Goal: Task Accomplishment & Management: Manage account settings

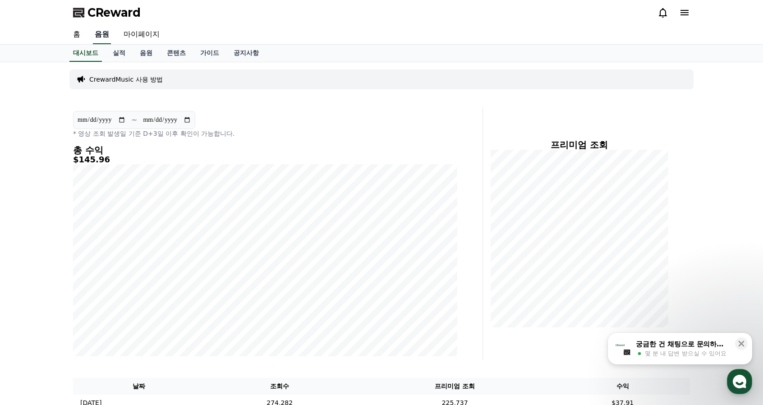
click at [100, 32] on link "음원" at bounding box center [102, 34] width 18 height 19
click at [90, 55] on link "대시보드" at bounding box center [85, 53] width 32 height 17
click at [78, 32] on link "홈" at bounding box center [77, 34] width 22 height 19
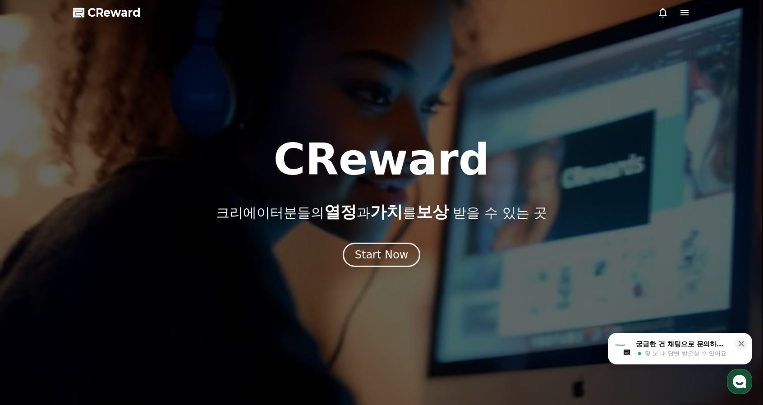
click at [688, 15] on icon at bounding box center [685, 12] width 8 height 5
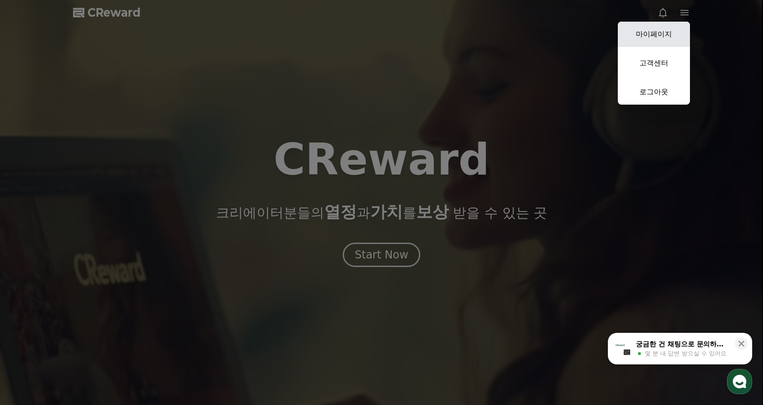
click at [668, 33] on link "마이페이지" at bounding box center [654, 34] width 72 height 25
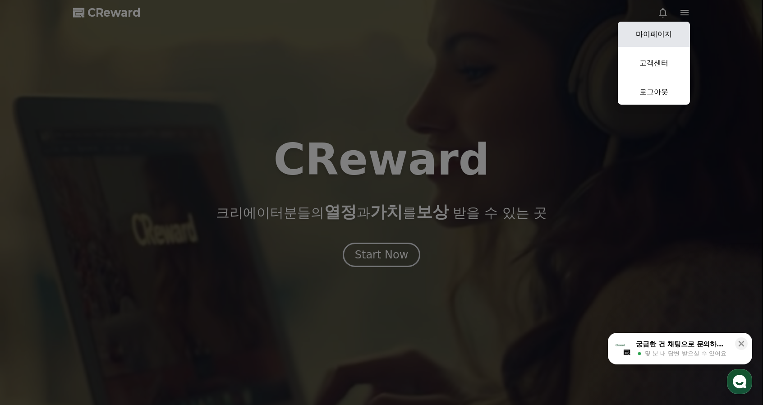
select select "**********"
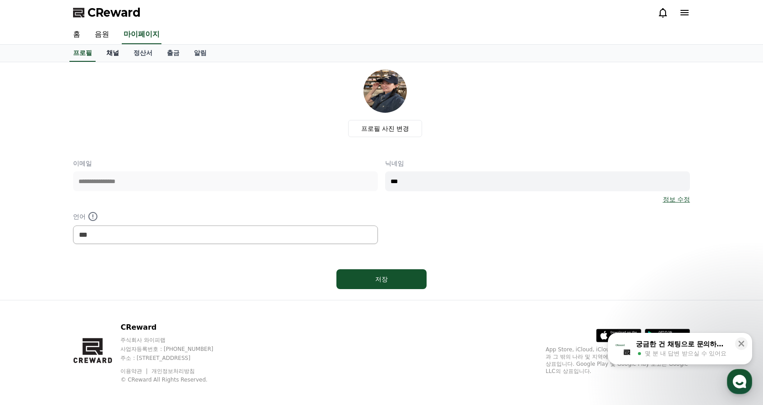
click at [107, 54] on link "채널" at bounding box center [112, 53] width 27 height 17
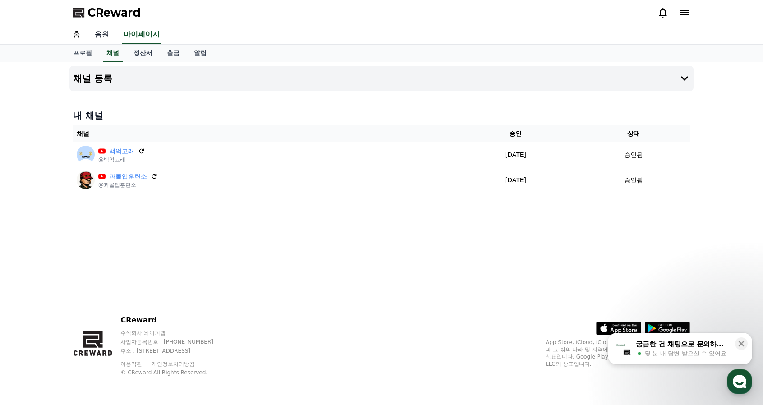
click at [101, 38] on link "음원" at bounding box center [101, 34] width 29 height 19
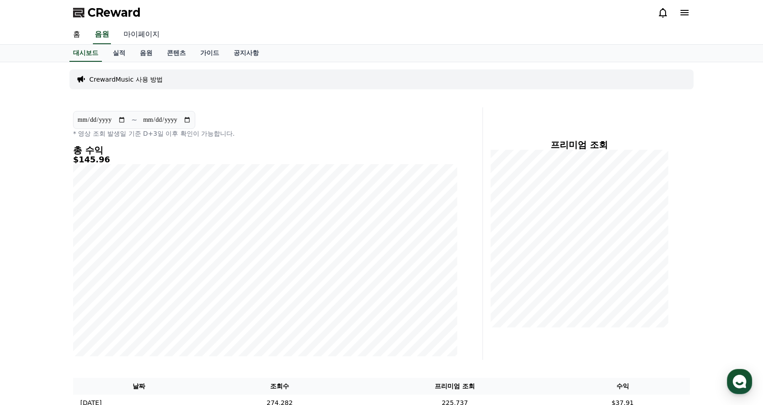
click at [131, 35] on link "마이페이지" at bounding box center [141, 34] width 51 height 19
select select "**********"
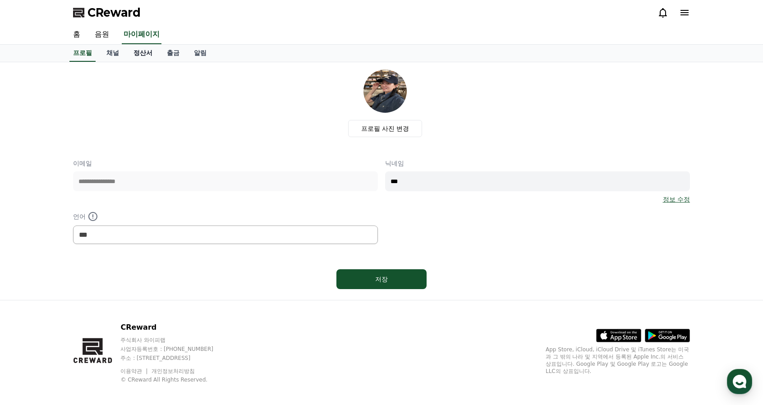
click at [143, 54] on link "정산서" at bounding box center [142, 53] width 33 height 17
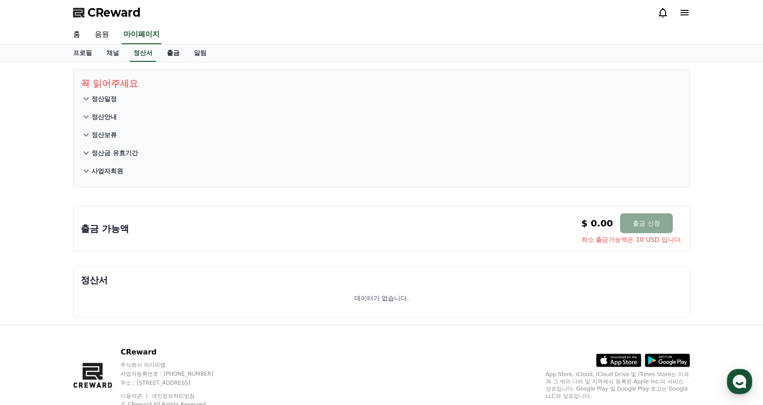
click at [168, 55] on link "출금" at bounding box center [173, 53] width 27 height 17
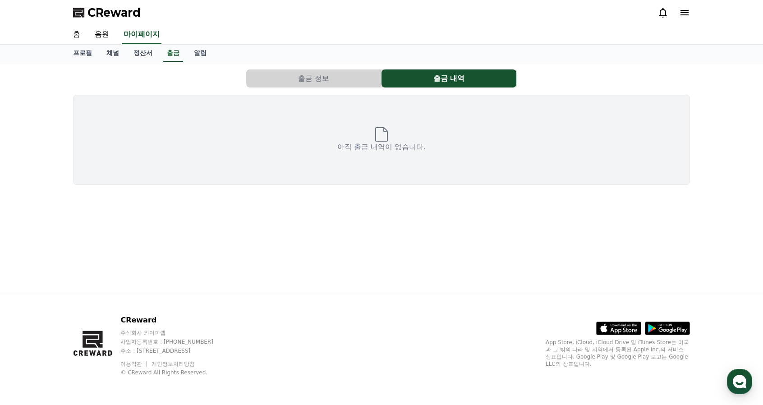
click at [323, 78] on button "출금 정보" at bounding box center [313, 78] width 135 height 18
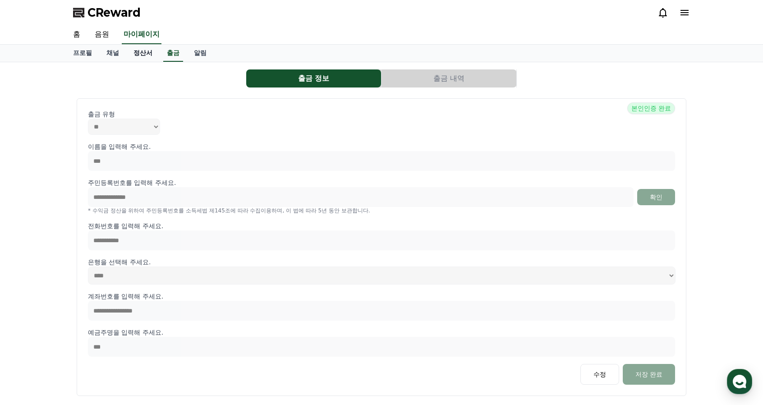
click at [146, 55] on link "정산서" at bounding box center [142, 53] width 33 height 17
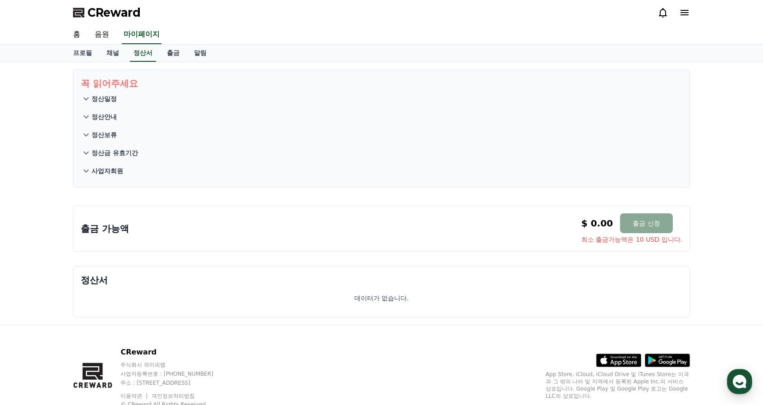
click at [99, 101] on p "정산일정" at bounding box center [104, 98] width 25 height 9
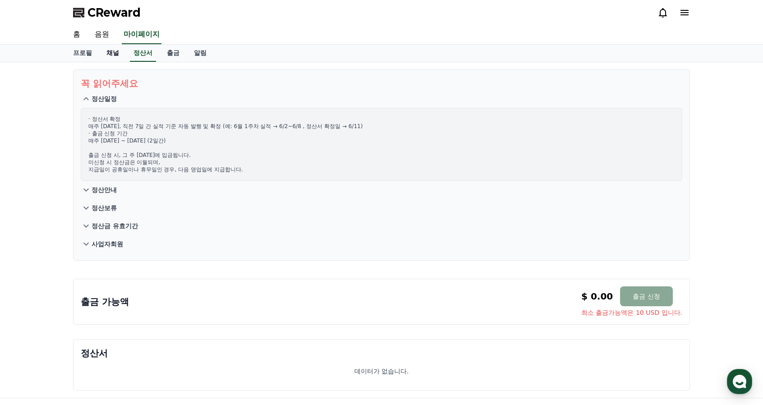
click at [117, 52] on link "채널" at bounding box center [112, 53] width 27 height 17
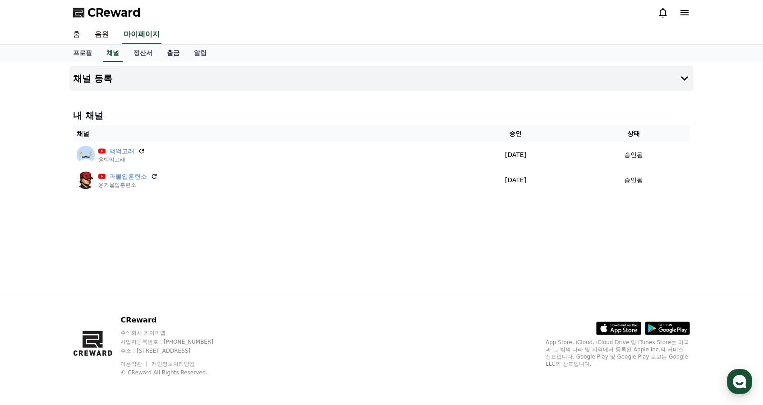
click at [171, 52] on link "출금" at bounding box center [173, 53] width 27 height 17
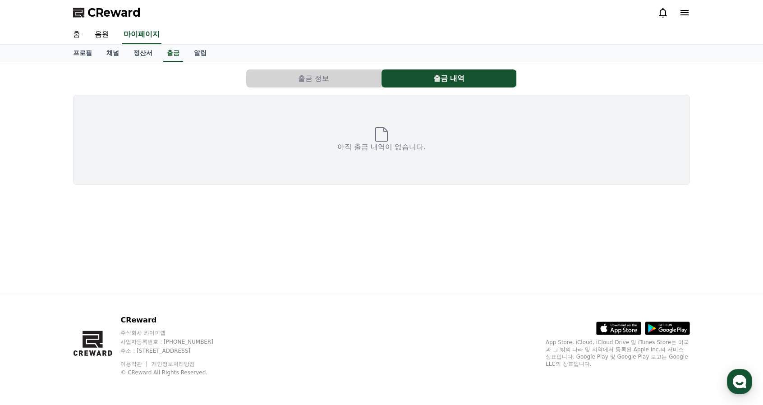
click at [298, 76] on button "출금 정보" at bounding box center [313, 78] width 135 height 18
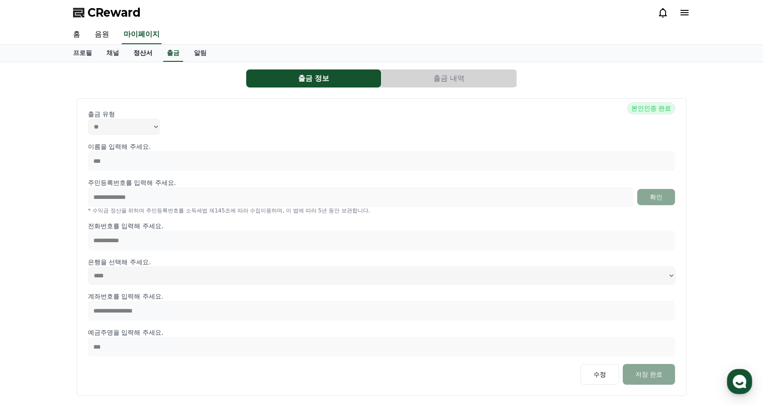
click at [138, 53] on link "정산서" at bounding box center [142, 53] width 33 height 17
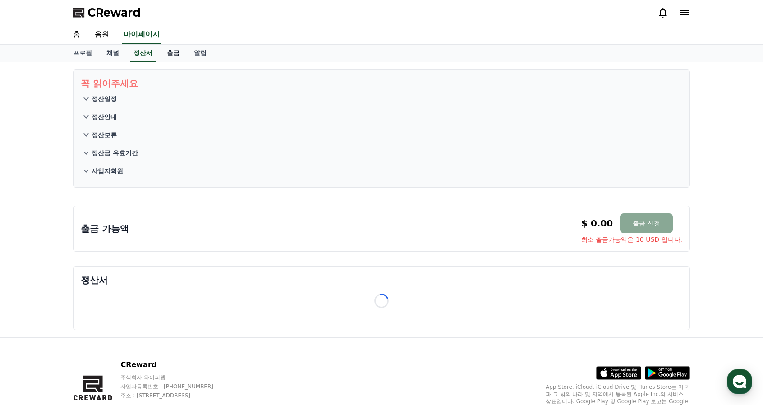
click at [170, 51] on link "출금" at bounding box center [173, 53] width 27 height 17
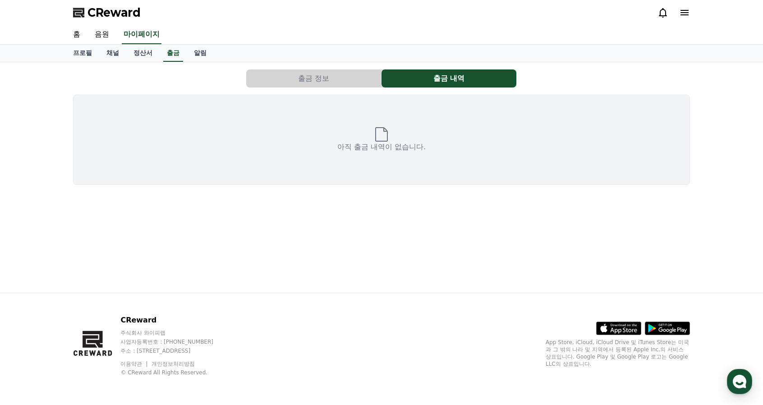
click at [336, 80] on button "출금 정보" at bounding box center [313, 78] width 135 height 18
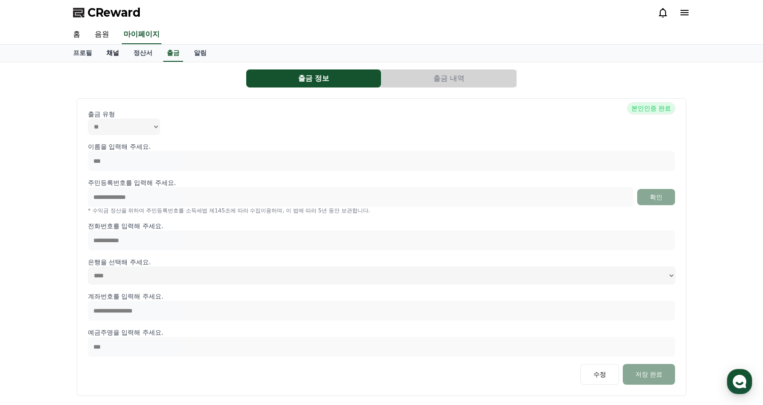
click at [107, 52] on link "채널" at bounding box center [112, 53] width 27 height 17
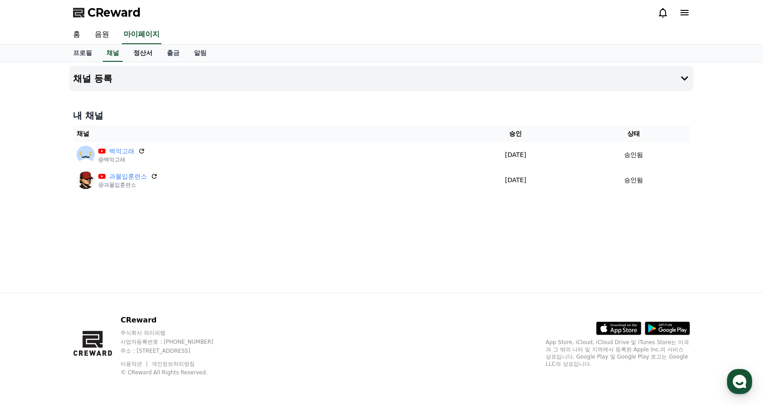
click at [138, 52] on link "정산서" at bounding box center [142, 53] width 33 height 17
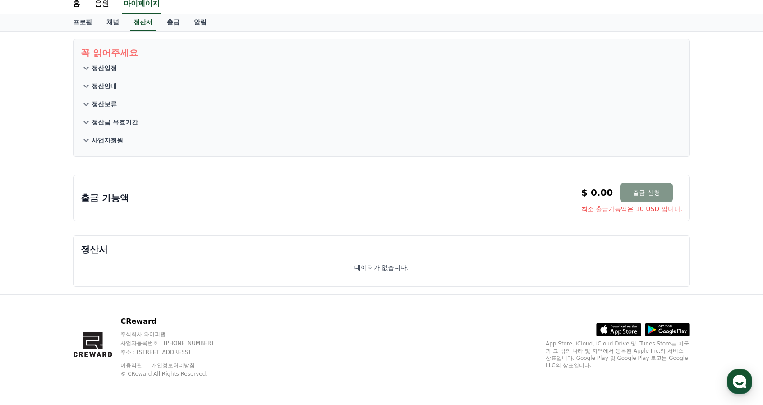
click at [638, 189] on button "출금 신청" at bounding box center [646, 193] width 52 height 20
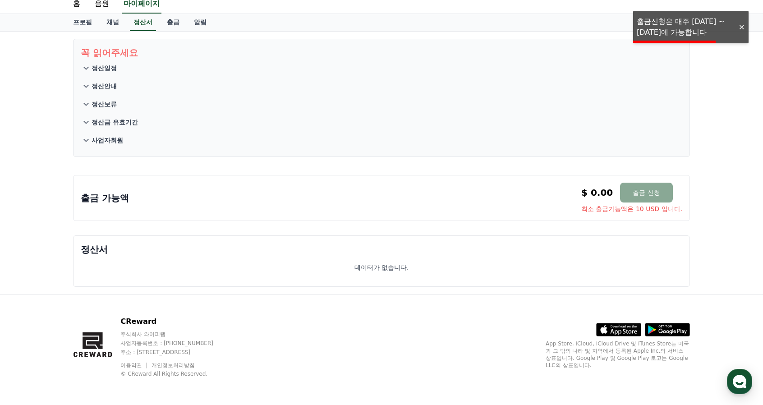
click at [476, 193] on div "출금 가능액 $ 0.00 출금 신청 최소 출금가능액은 10 USD 입니다. $ 0.00 출금 신청 최소 출금가능액은 10 USD 입니다." at bounding box center [382, 198] width 602 height 31
click at [462, 252] on p "정산서" at bounding box center [382, 249] width 602 height 13
